Goal: Task Accomplishment & Management: Manage account settings

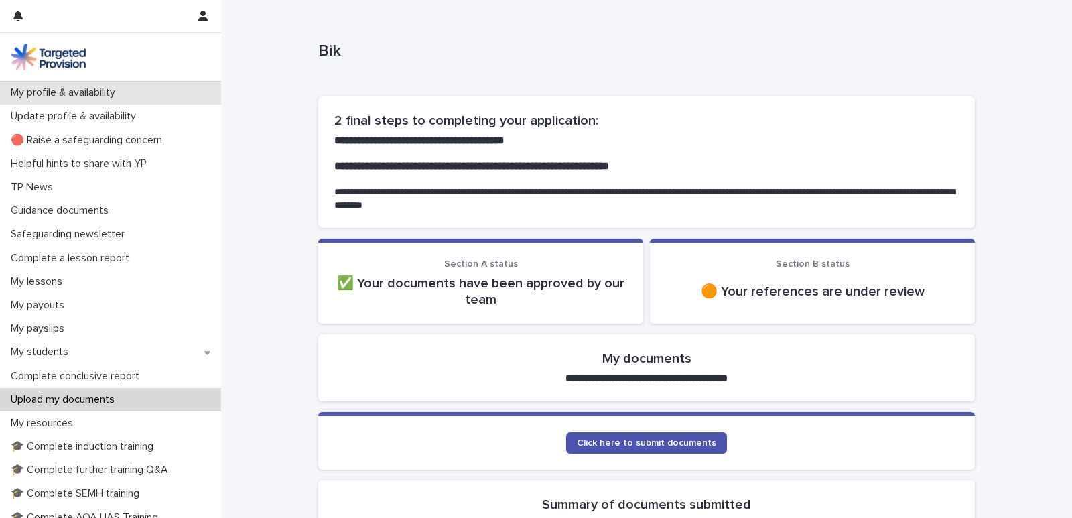
click at [107, 90] on p "My profile & availability" at bounding box center [65, 92] width 121 height 13
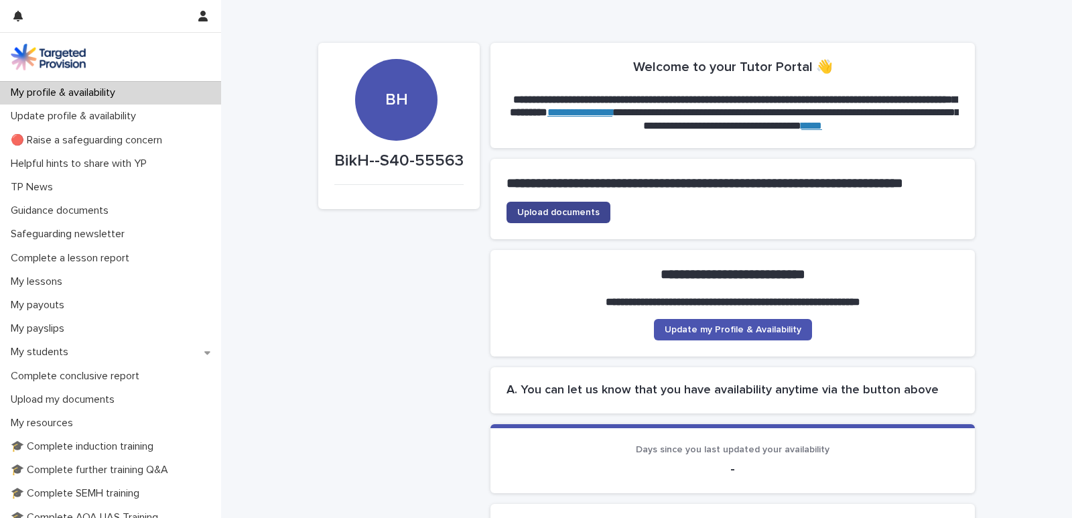
click at [580, 217] on span "Upload documents" at bounding box center [558, 212] width 82 height 9
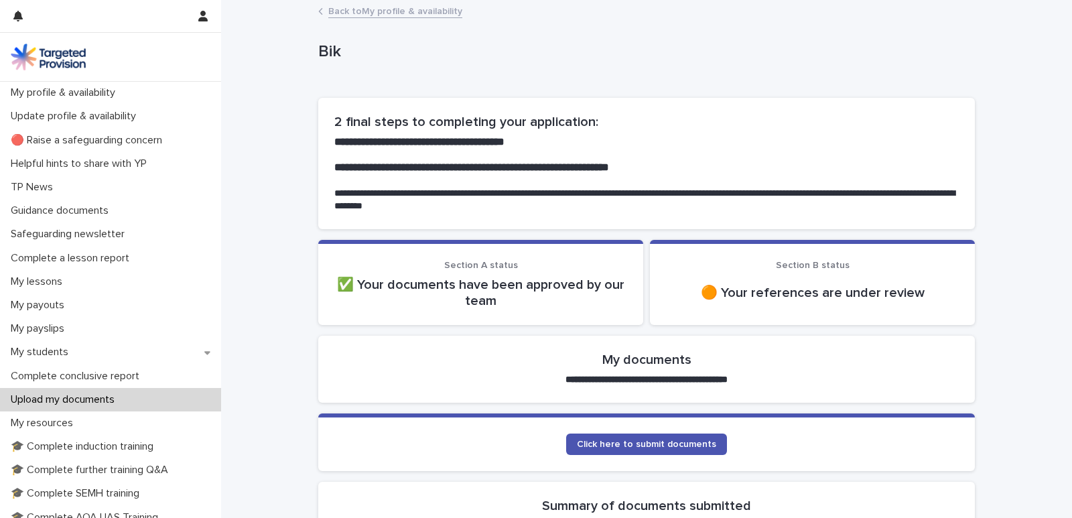
click at [392, 8] on link "Back to My profile & availability" at bounding box center [395, 10] width 134 height 15
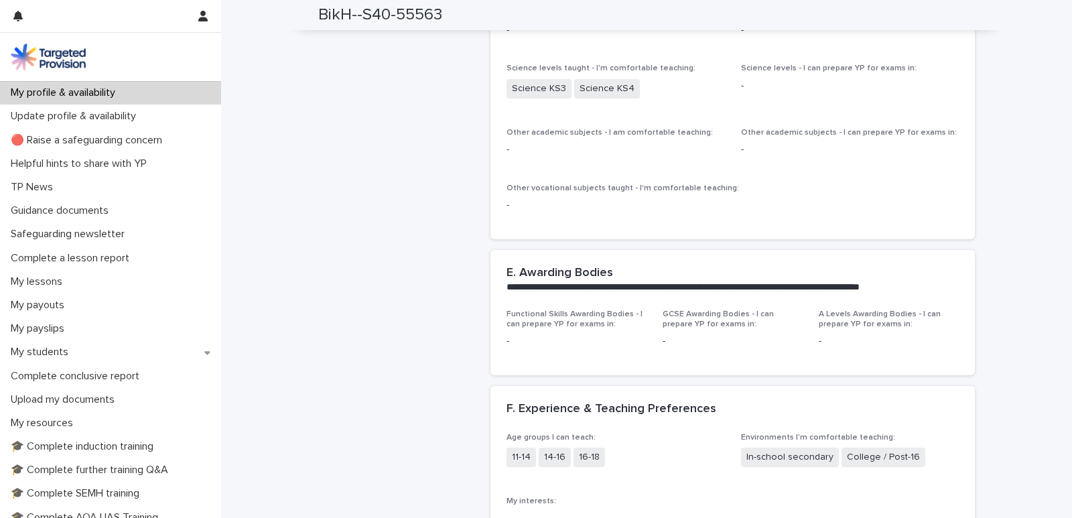
scroll to position [1151, 0]
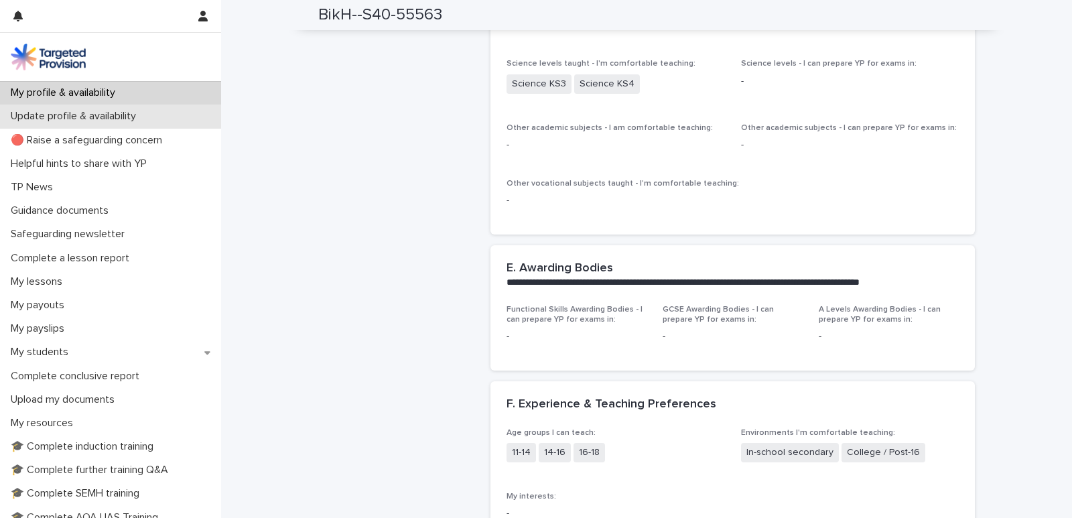
click at [78, 112] on p "Update profile & availability" at bounding box center [75, 116] width 141 height 13
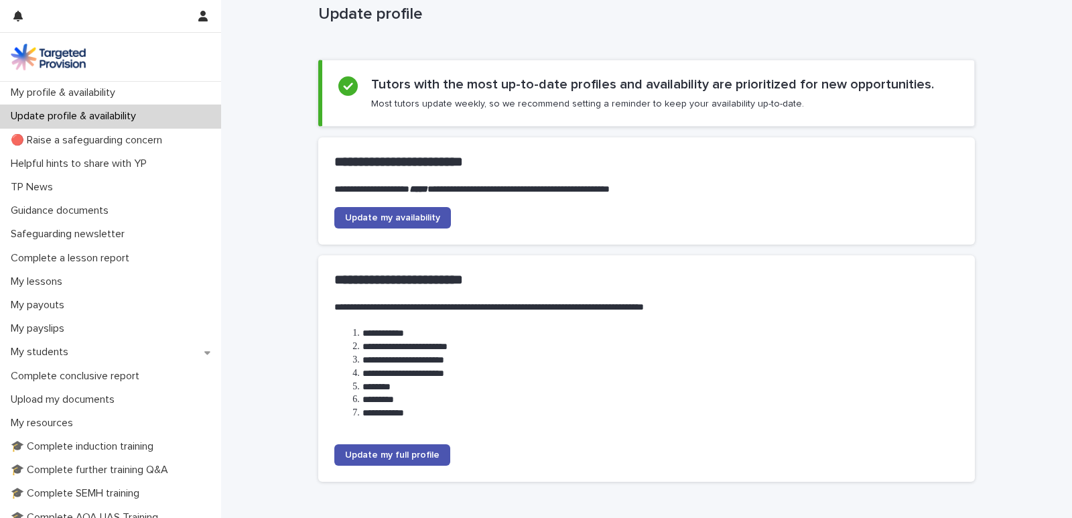
scroll to position [39, 0]
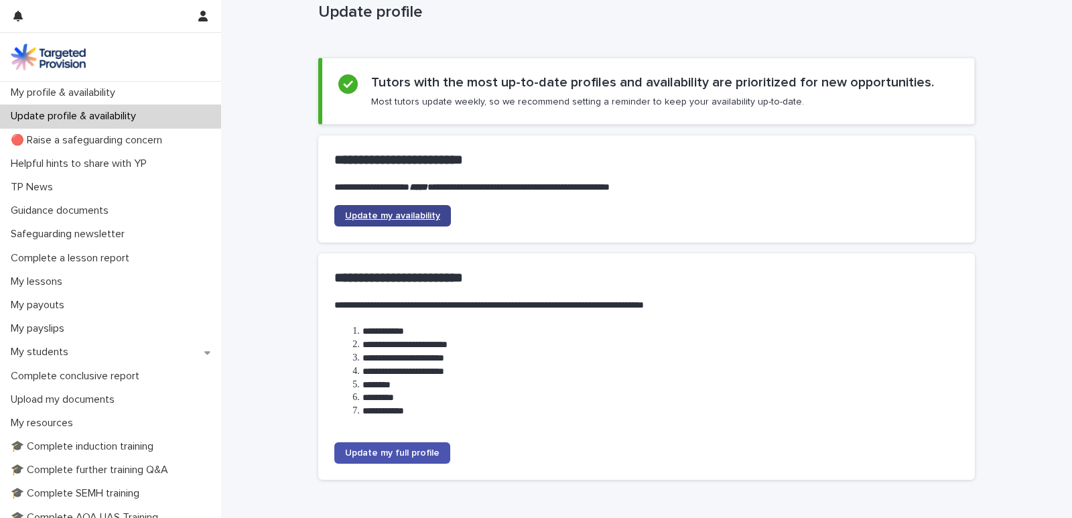
click at [421, 213] on span "Update my availability" at bounding box center [392, 215] width 95 height 9
